Goal: Task Accomplishment & Management: Complete application form

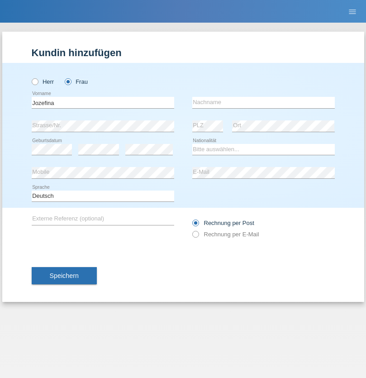
type input "Jozefina"
click at [263, 102] on input "text" at bounding box center [263, 102] width 143 height 11
type input "Markaj"
select select "XK"
select select "C"
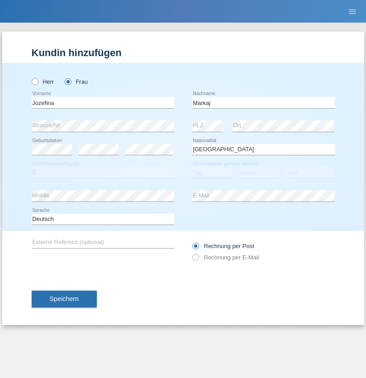
select select "05"
select select "07"
select select "2000"
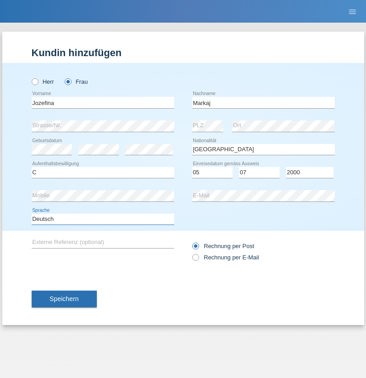
select select "en"
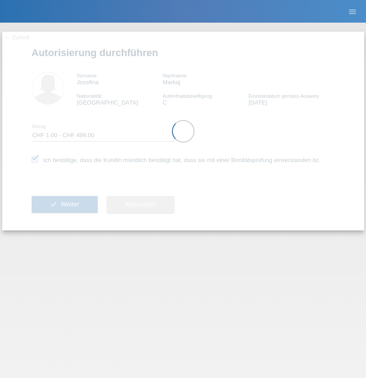
select select "1"
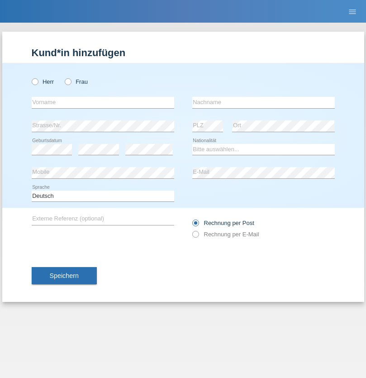
radio input "true"
click at [103, 102] on input "text" at bounding box center [103, 102] width 143 height 11
type input "Varga"
click at [263, 102] on input "text" at bounding box center [263, 102] width 143 height 11
type input "Florin"
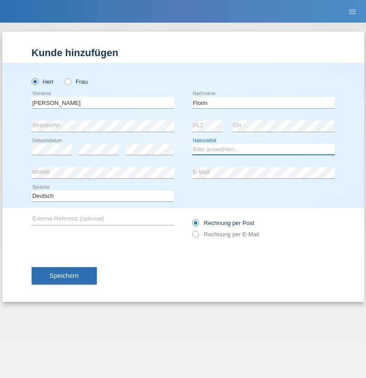
select select "RO"
select select "C"
select select "29"
select select "02"
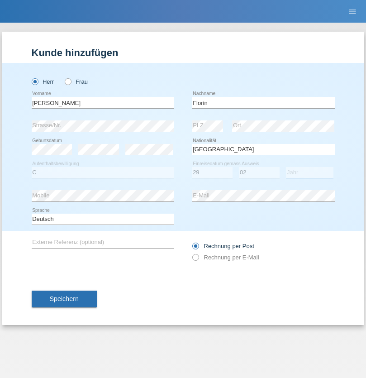
select select "2021"
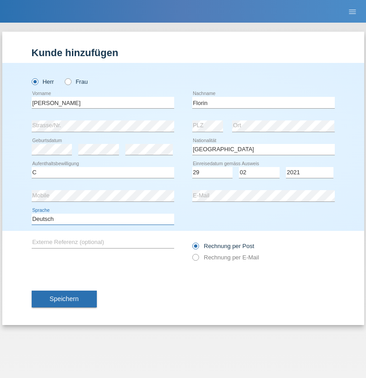
select select "en"
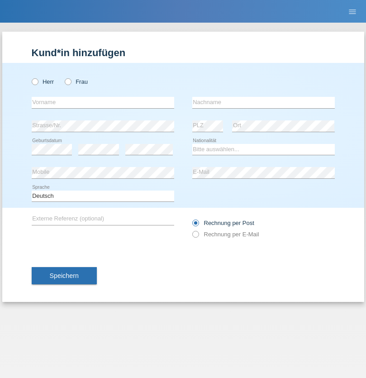
radio input "true"
click at [103, 102] on input "text" at bounding box center [103, 102] width 143 height 11
type input "Ruth"
click at [263, 102] on input "text" at bounding box center [263, 102] width 143 height 11
type input "Krebs"
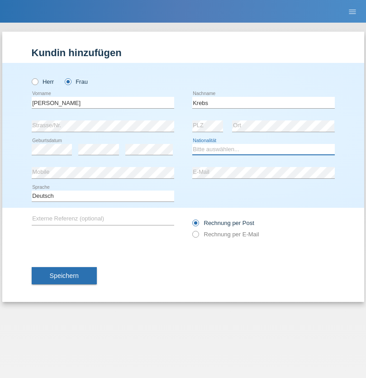
select select "CH"
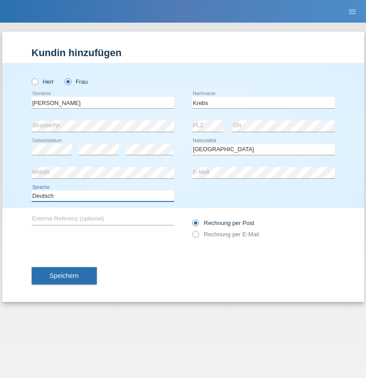
select select "en"
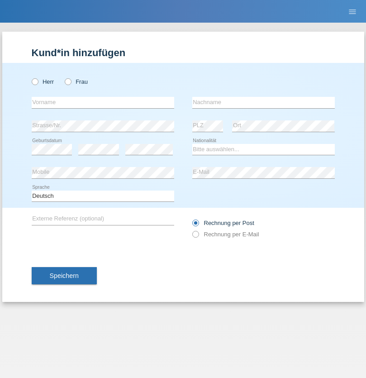
radio input "true"
click at [103, 102] on input "text" at bounding box center [103, 102] width 143 height 11
type input "Qovanaj"
click at [263, 102] on input "text" at bounding box center [263, 102] width 143 height 11
type input "Shaban"
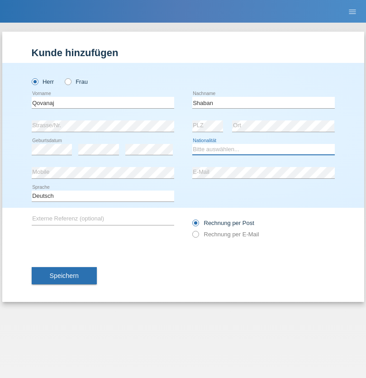
select select "CH"
radio input "true"
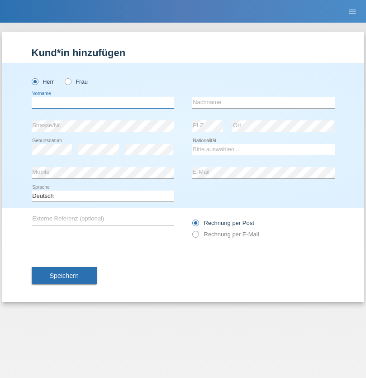
click at [103, 102] on input "text" at bounding box center [103, 102] width 143 height 11
type input "Volkan"
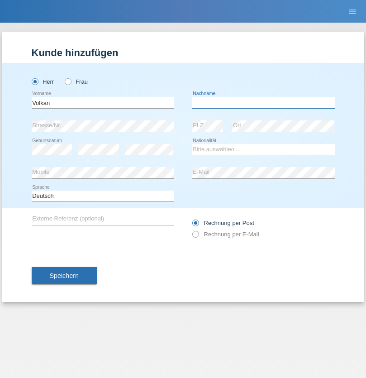
click at [263, 102] on input "text" at bounding box center [263, 102] width 143 height 11
type input "Laçın"
select select "TR"
select select "C"
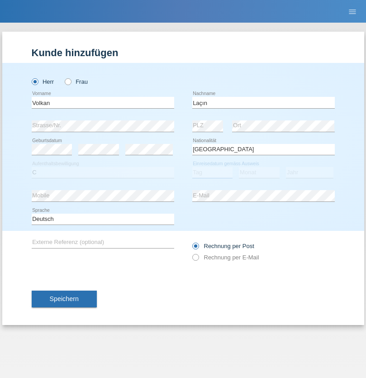
select select "06"
select select "04"
select select "2021"
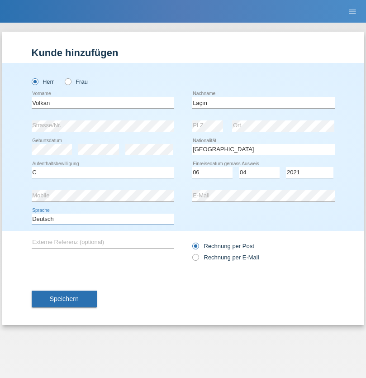
select select "en"
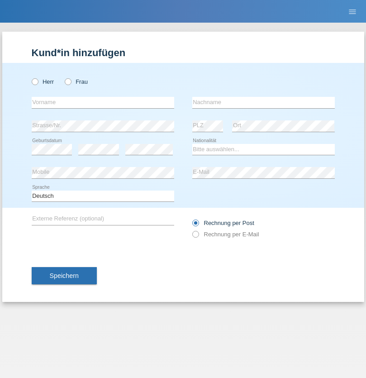
radio input "true"
click at [103, 102] on input "text" at bounding box center [103, 102] width 143 height 11
type input "Volkan"
click at [263, 102] on input "text" at bounding box center [263, 102] width 143 height 11
type input "Laçın"
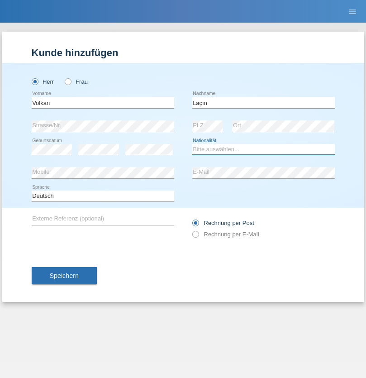
select select "TR"
select select "C"
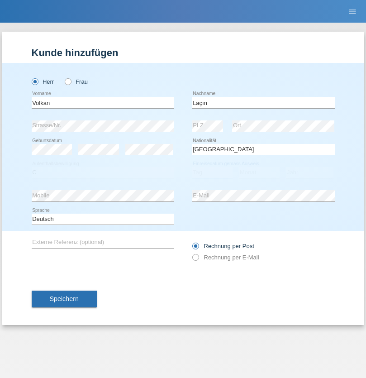
select select "06"
select select "04"
select select "2021"
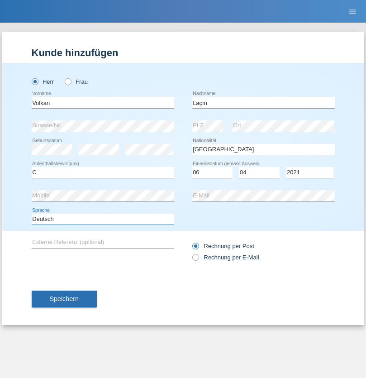
select select "en"
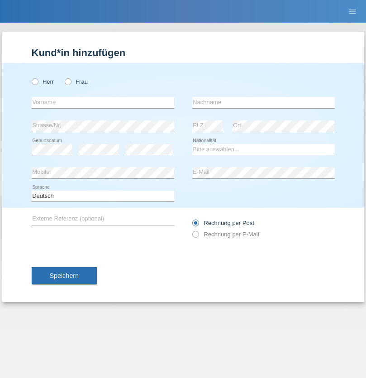
radio input "true"
click at [103, 102] on input "text" at bounding box center [103, 102] width 143 height 11
type input "jennifer"
click at [263, 102] on input "text" at bounding box center [263, 102] width 143 height 11
type input "löffel"
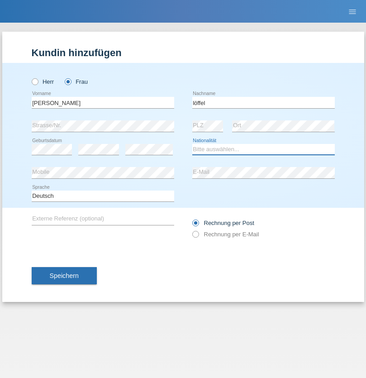
select select "CH"
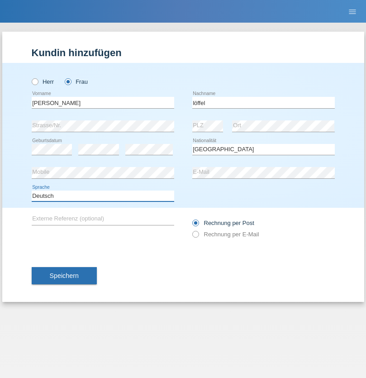
select select "en"
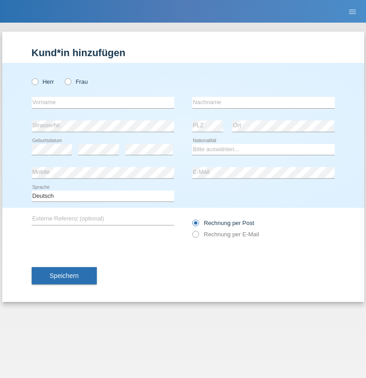
radio input "true"
click at [103, 102] on input "text" at bounding box center [103, 102] width 143 height 11
type input "Matusa"
click at [263, 102] on input "text" at bounding box center [263, 102] width 143 height 11
type input "Marian valentin"
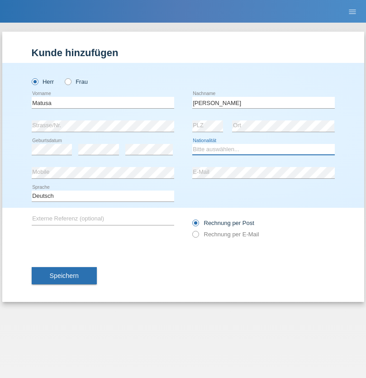
select select "RO"
select select "C"
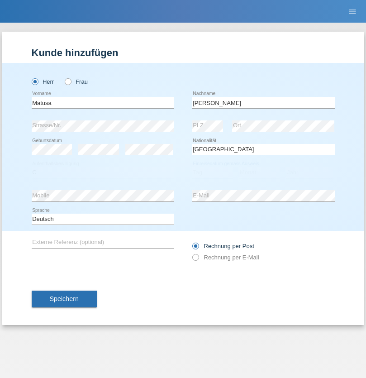
select select "01"
select select "06"
select select "2016"
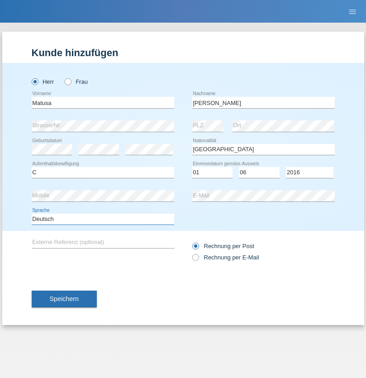
select select "en"
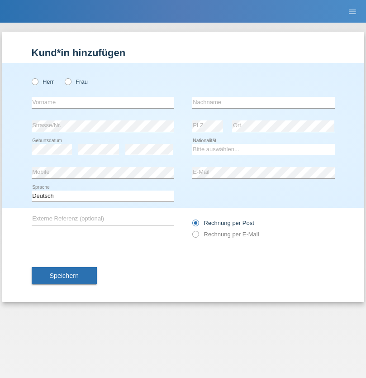
radio input "true"
click at [103, 102] on input "text" at bounding box center [103, 102] width 143 height 11
type input "[PERSON_NAME]"
click at [263, 102] on input "text" at bounding box center [263, 102] width 143 height 11
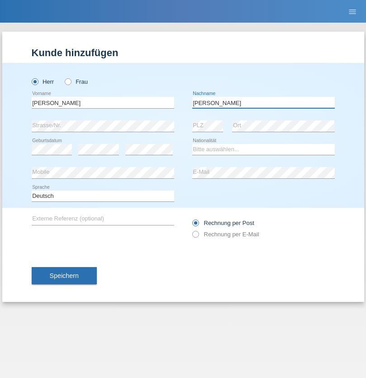
type input "Keller"
select select "CH"
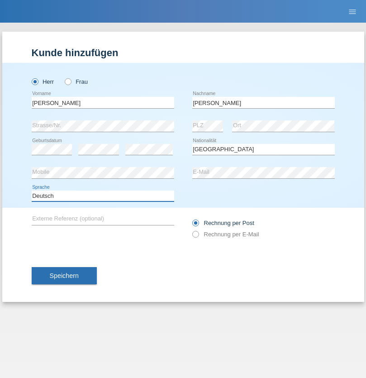
select select "en"
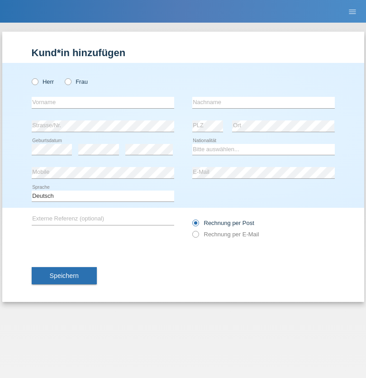
radio input "true"
click at [103, 102] on input "text" at bounding box center [103, 102] width 143 height 11
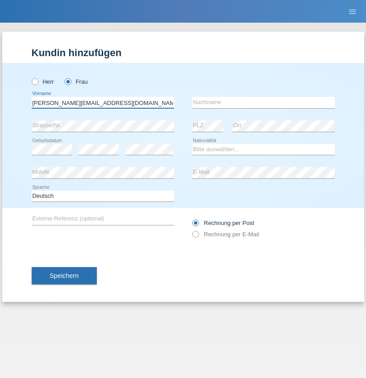
type input "[PERSON_NAME][EMAIL_ADDRESS][DOMAIN_NAME]"
click at [263, 102] on input "text" at bounding box center [263, 102] width 143 height 11
type input "Hylaj"
select select "CH"
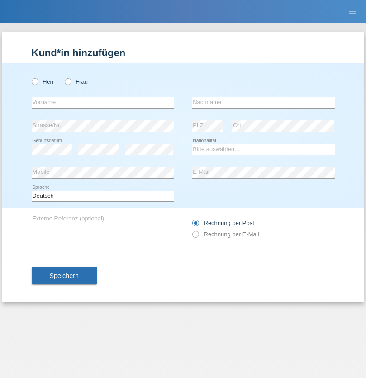
radio input "true"
click at [103, 102] on input "text" at bounding box center [103, 102] width 143 height 11
type input "luka"
click at [263, 102] on input "text" at bounding box center [263, 102] width 143 height 11
type input "kocic"
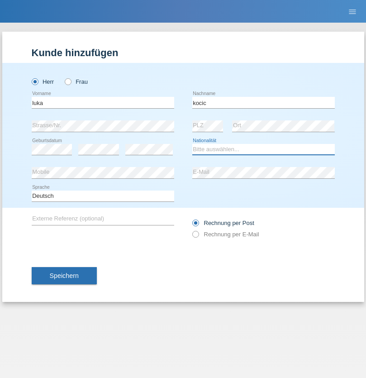
select select "RS"
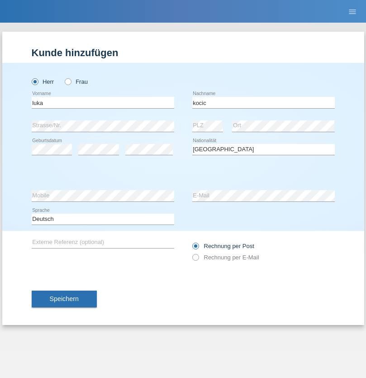
select select "C"
select select "21"
select select "04"
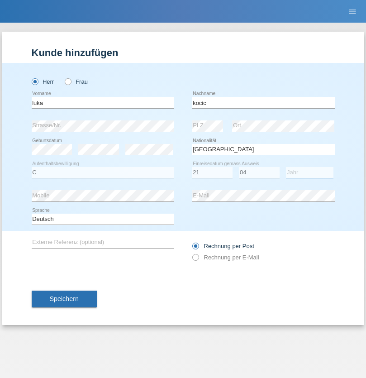
select select "1999"
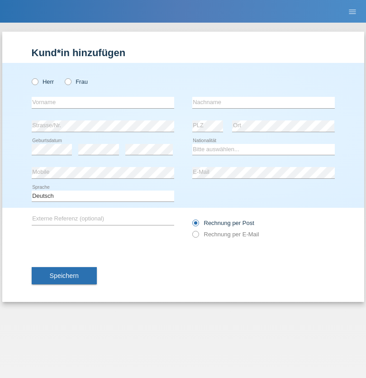
radio input "true"
click at [103, 102] on input "text" at bounding box center [103, 102] width 143 height 11
type input "Marian"
click at [263, 102] on input "text" at bounding box center [263, 102] width 143 height 11
type input "Matusa"
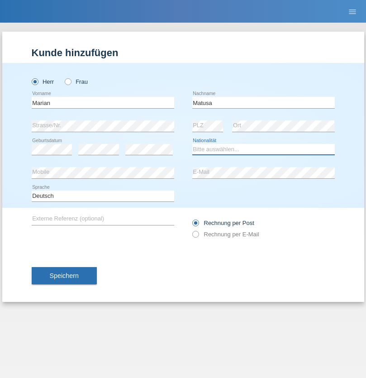
select select "RO"
select select "C"
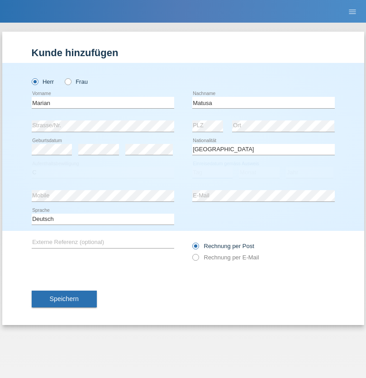
select select "01"
select select "06"
select select "2016"
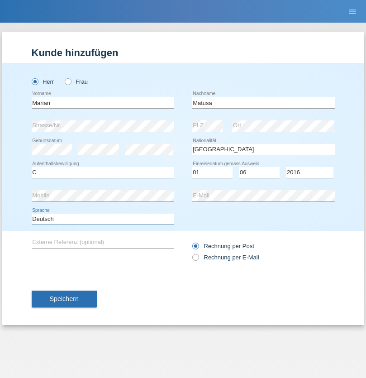
select select "en"
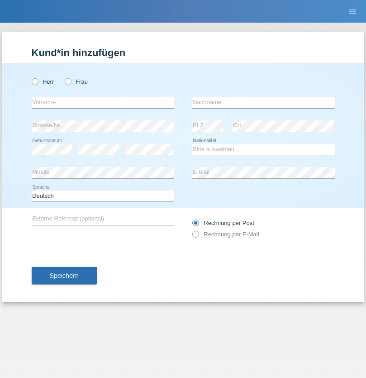
radio input "true"
click at [103, 102] on input "text" at bounding box center [103, 102] width 143 height 11
type input "[PERSON_NAME]"
click at [263, 102] on input "text" at bounding box center [263, 102] width 143 height 11
type input "Weinlein"
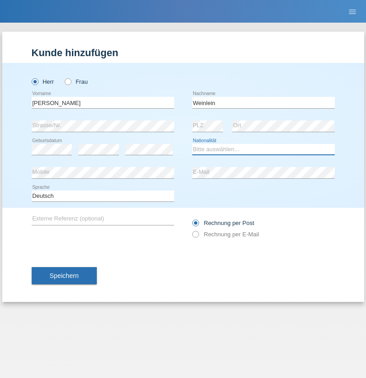
select select "CH"
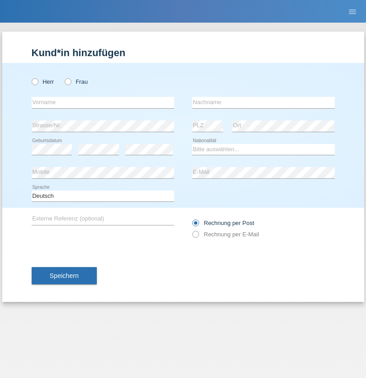
radio input "true"
click at [103, 102] on input "text" at bounding box center [103, 102] width 143 height 11
type input "Jashari lmeri"
click at [263, 102] on input "text" at bounding box center [263, 102] width 143 height 11
type input "Rabije"
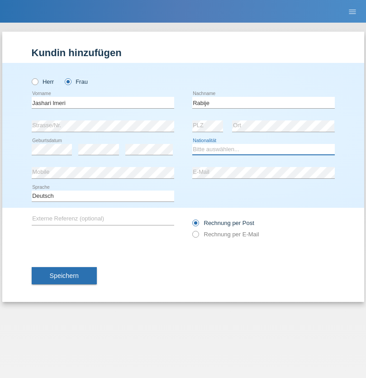
select select "CH"
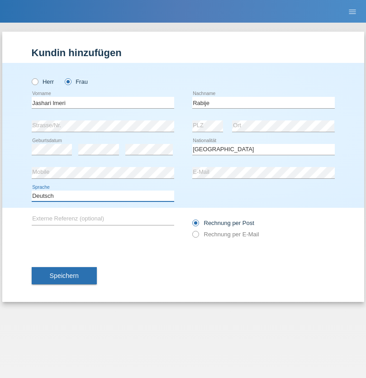
select select "en"
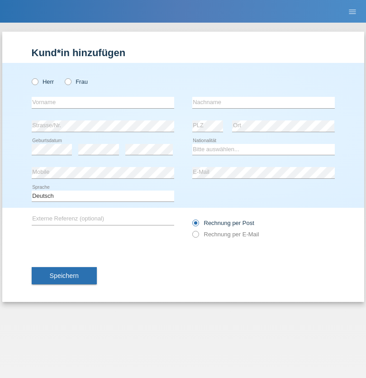
radio input "true"
click at [103, 102] on input "text" at bounding box center [103, 102] width 143 height 11
type input "firat"
click at [263, 102] on input "text" at bounding box center [263, 102] width 143 height 11
type input "kara"
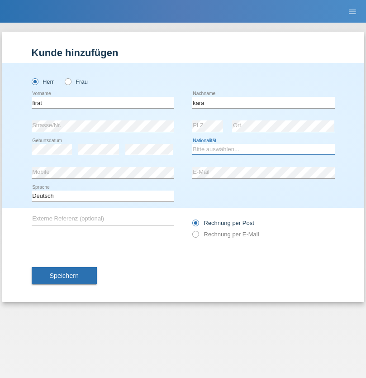
select select "CH"
radio input "true"
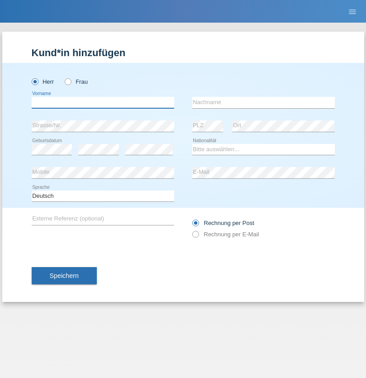
click at [103, 102] on input "text" at bounding box center [103, 102] width 143 height 11
type input "Gigov"
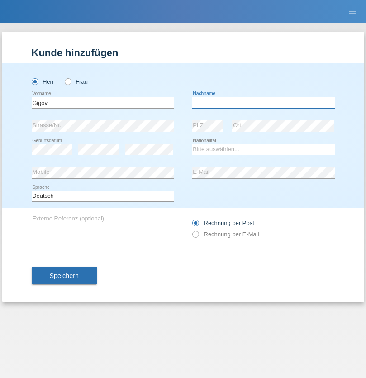
click at [263, 102] on input "text" at bounding box center [263, 102] width 143 height 11
type input "Zhan"
select select "BG"
select select "C"
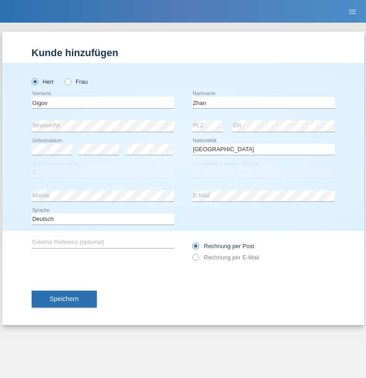
select select "23"
select select "10"
select select "2021"
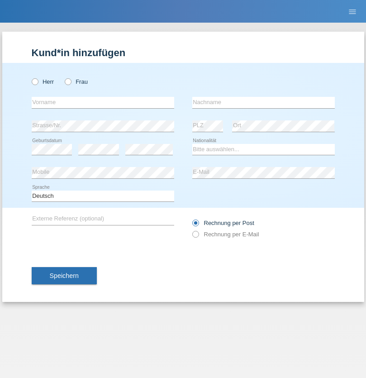
radio input "true"
click at [103, 102] on input "text" at bounding box center [103, 102] width 143 height 11
type input "Amand"
click at [263, 102] on input "text" at bounding box center [263, 102] width 143 height 11
type input "Pires"
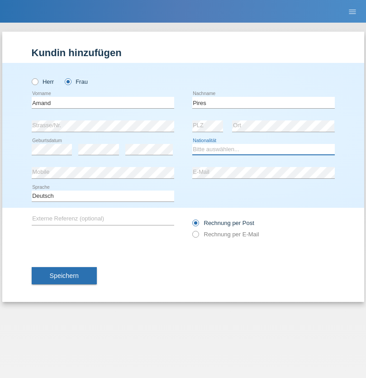
select select "CH"
radio input "true"
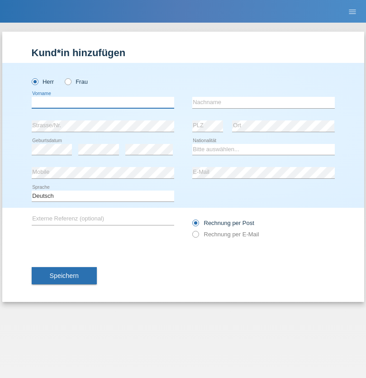
click at [103, 102] on input "text" at bounding box center [103, 102] width 143 height 11
type input "[PERSON_NAME]"
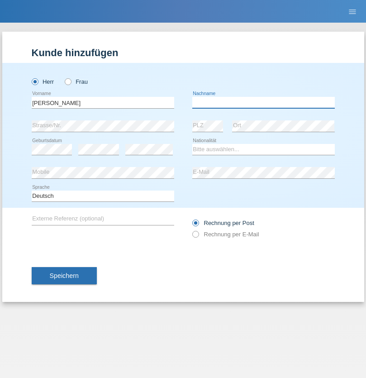
click at [263, 102] on input "text" at bounding box center [263, 102] width 143 height 11
type input "Saidi"
select select "CH"
radio input "true"
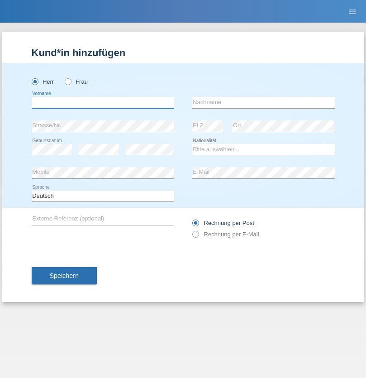
click at [103, 102] on input "text" at bounding box center [103, 102] width 143 height 11
type input "[PERSON_NAME]"
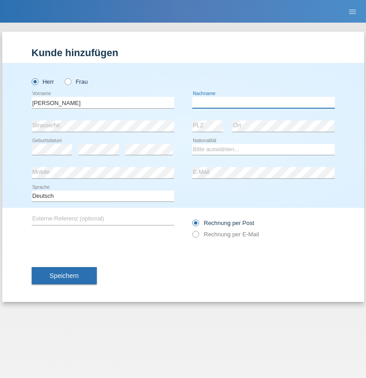
click at [263, 102] on input "text" at bounding box center [263, 102] width 143 height 11
type input "[PERSON_NAME]"
select select "PT"
select select "C"
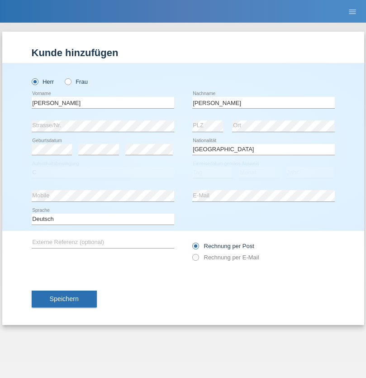
select select "23"
select select "08"
select select "2021"
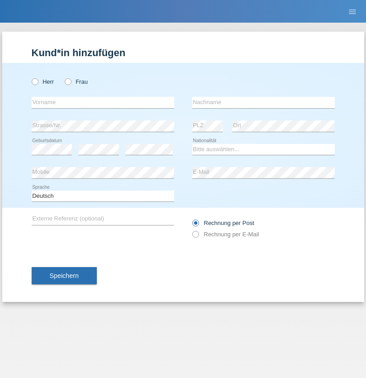
radio input "true"
click at [103, 102] on input "text" at bounding box center [103, 102] width 143 height 11
type input "[PERSON_NAME]"
click at [263, 102] on input "text" at bounding box center [263, 102] width 143 height 11
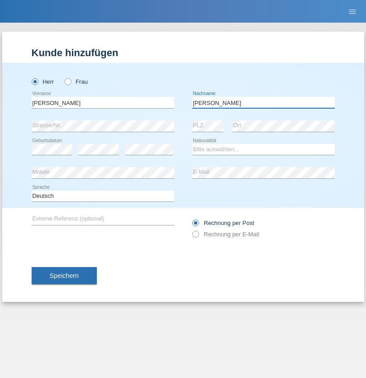
type input "[PERSON_NAME]"
select select "CH"
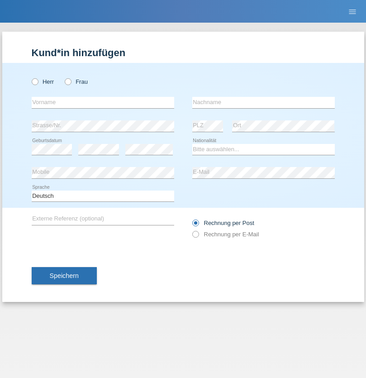
radio input "true"
click at [103, 102] on input "text" at bounding box center [103, 102] width 143 height 11
type input "Szilvia"
click at [263, 102] on input "text" at bounding box center [263, 102] width 143 height 11
type input "Olakh"
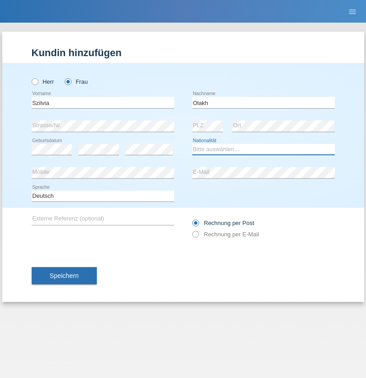
select select "UA"
select select "C"
select select "16"
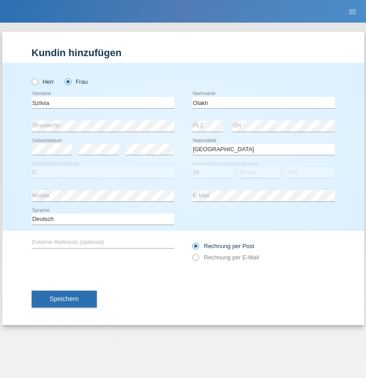
select select "09"
select select "2021"
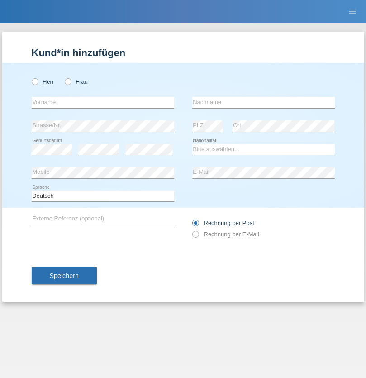
radio input "true"
click at [103, 102] on input "text" at bounding box center [103, 102] width 143 height 11
type input "Asrit"
click at [263, 102] on input "text" at bounding box center [263, 102] width 143 height 11
type input "Kupa"
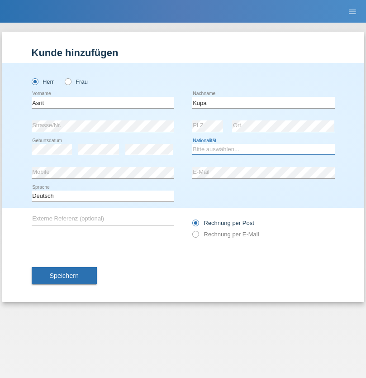
select select "MK"
select select "C"
select select "27"
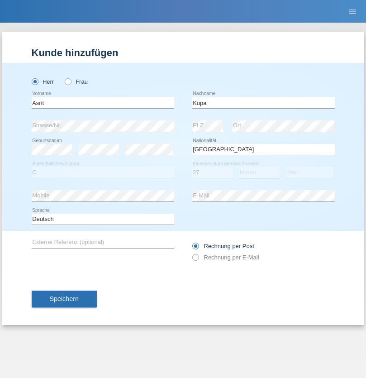
select select "05"
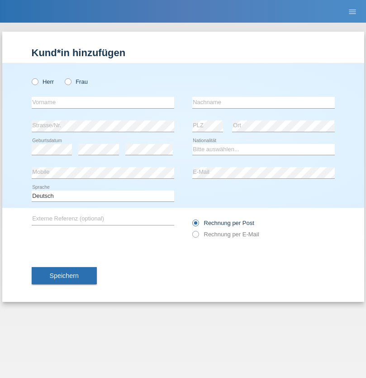
radio input "true"
click at [103, 102] on input "text" at bounding box center [103, 102] width 143 height 11
type input "[PERSON_NAME]"
click at [263, 102] on input "text" at bounding box center [263, 102] width 143 height 11
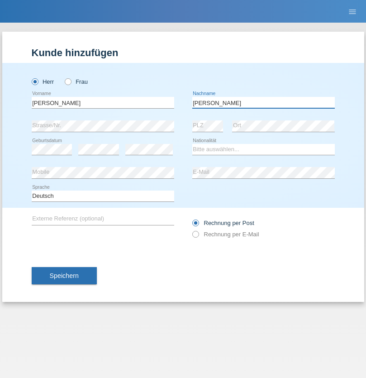
type input "[PERSON_NAME]"
select select "SY"
select select "C"
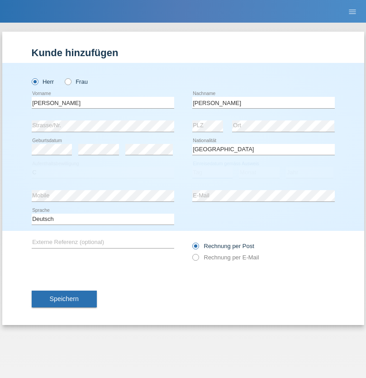
select select "16"
select select "09"
select select "2021"
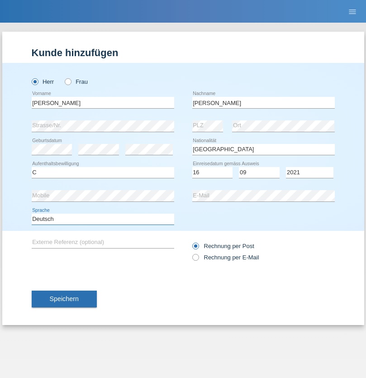
select select "en"
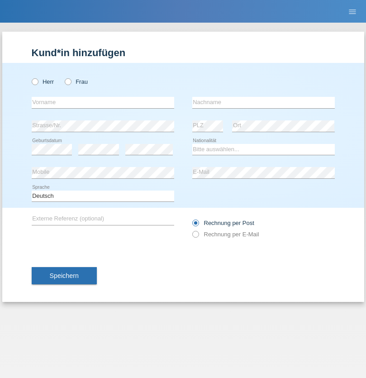
radio input "true"
select select "CH"
radio input "true"
click at [103, 102] on input "text" at bounding box center [103, 102] width 143 height 11
type input "[PERSON_NAME]"
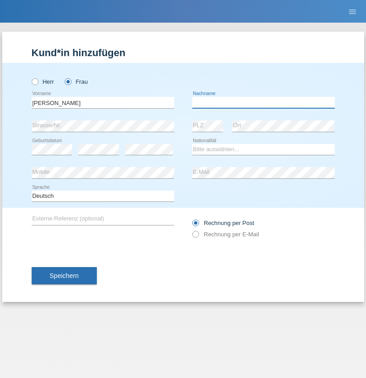
click at [263, 102] on input "text" at bounding box center [263, 102] width 143 height 11
type input "Bacic"
select select "CH"
